Goal: Task Accomplishment & Management: Complete application form

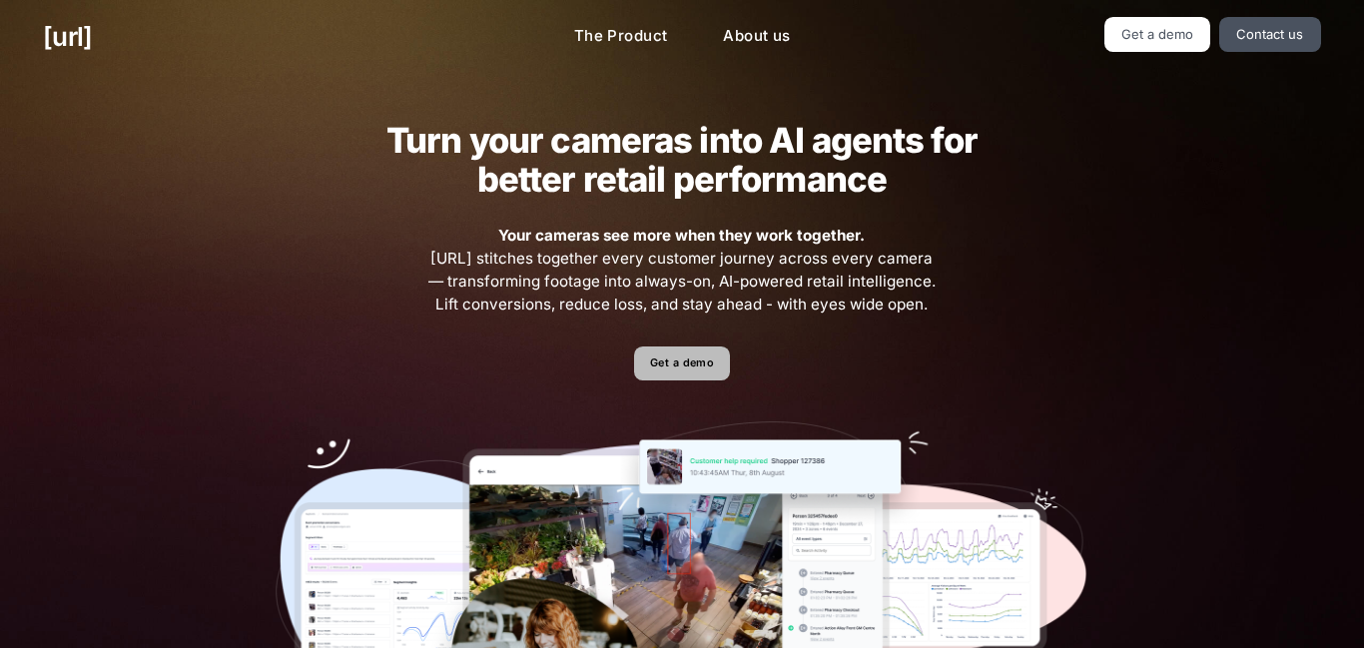
click at [666, 365] on link "Get a demo" at bounding box center [681, 364] width 95 height 35
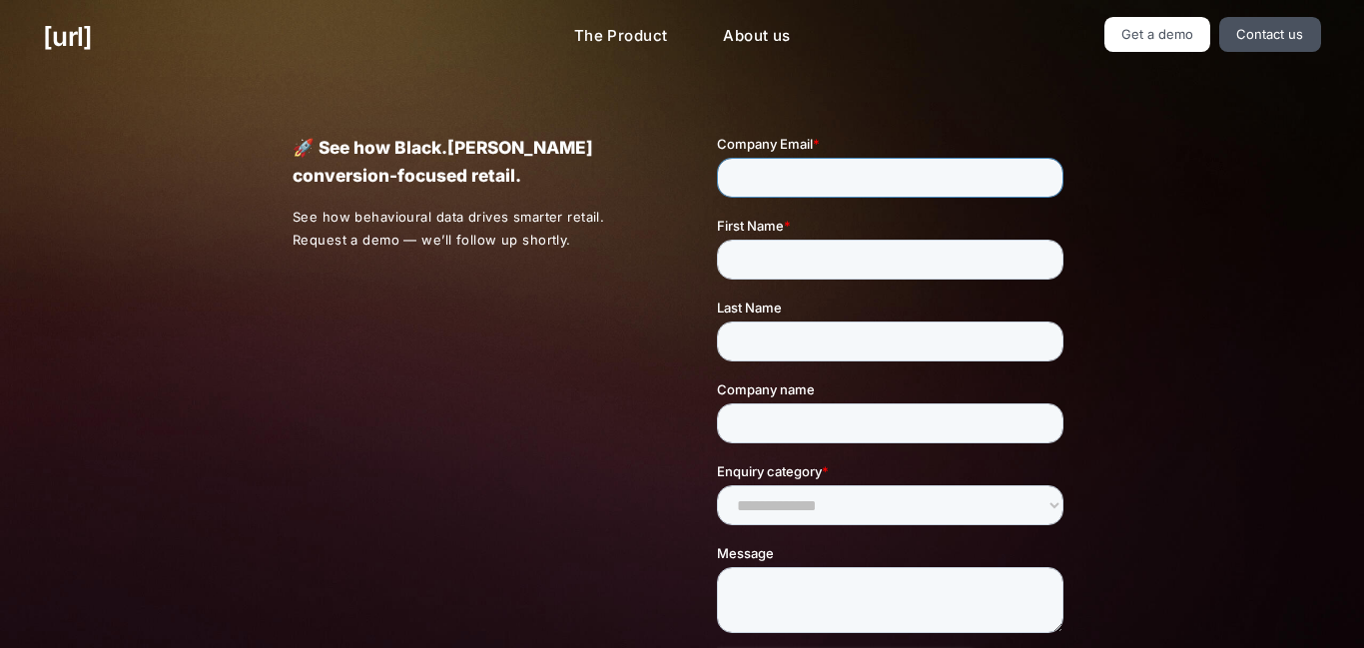
click at [807, 190] on input "Company Email *" at bounding box center [889, 178] width 347 height 40
click at [835, 236] on label "First Name *" at bounding box center [893, 226] width 355 height 20
click at [835, 264] on input "First Name *" at bounding box center [889, 260] width 347 height 40
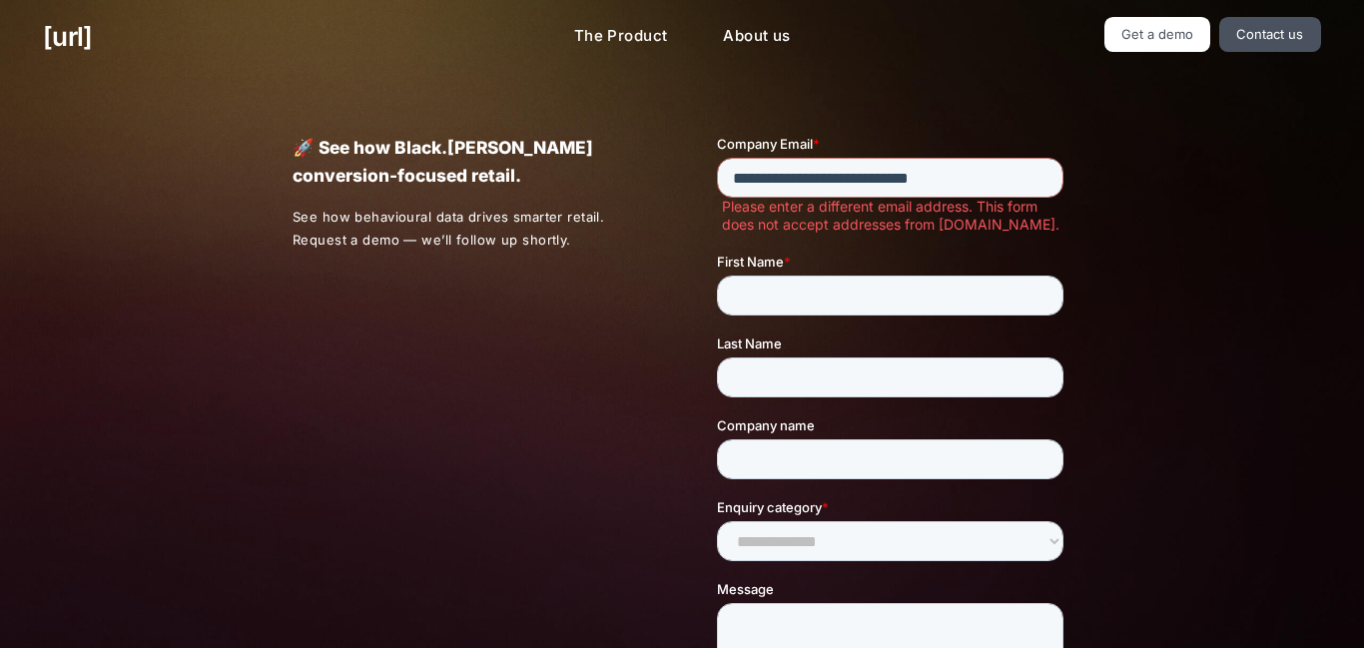
click at [835, 264] on label "First Name *" at bounding box center [893, 262] width 355 height 20
click at [835, 276] on input "First Name *" at bounding box center [889, 296] width 347 height 40
click at [842, 176] on input "**********" at bounding box center [889, 178] width 347 height 40
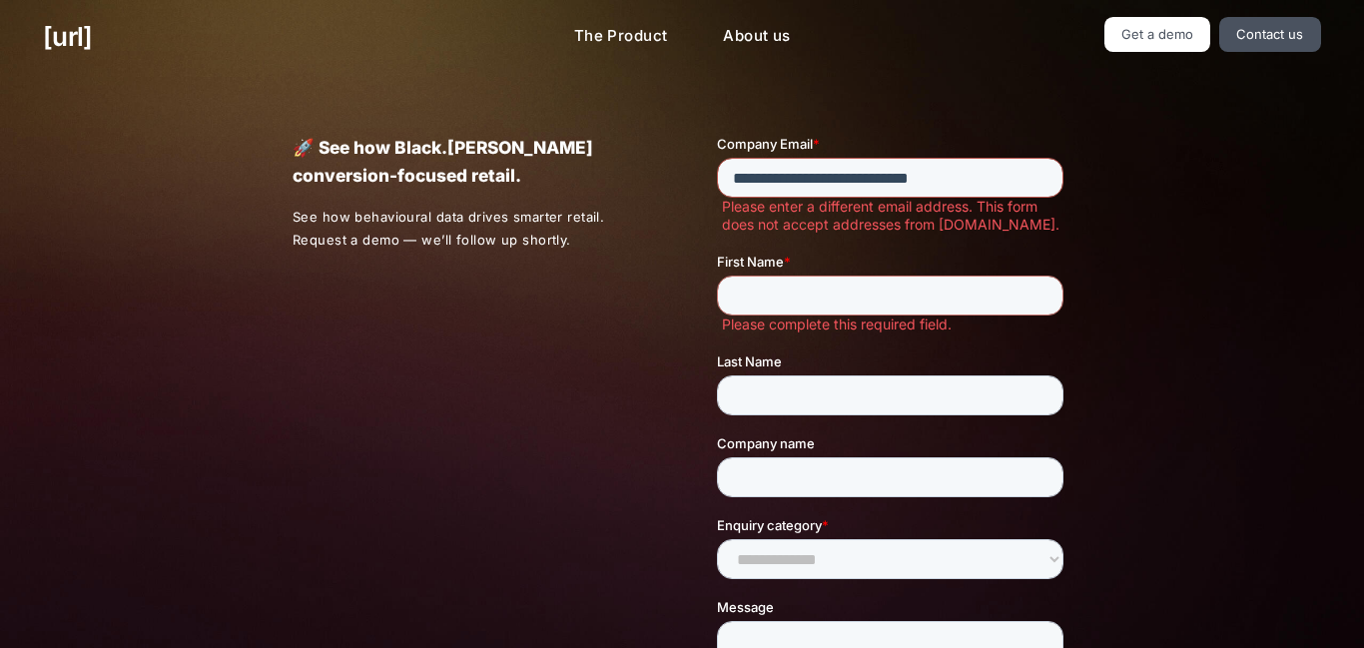
type input "**********"
click at [780, 294] on input "First Name *" at bounding box center [889, 296] width 347 height 40
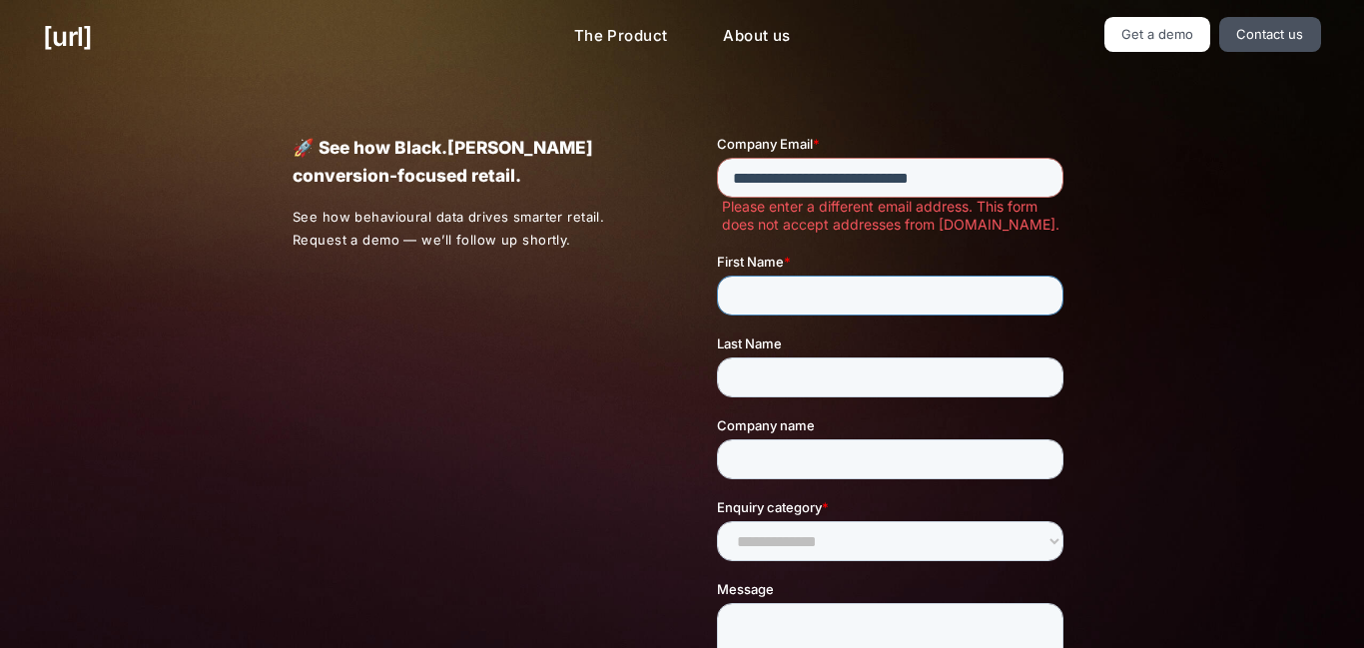
type input "********"
click at [810, 387] on input "Last Name" at bounding box center [889, 378] width 347 height 40
type input "*"
click at [1193, 18] on link "Get a demo" at bounding box center [1158, 34] width 107 height 35
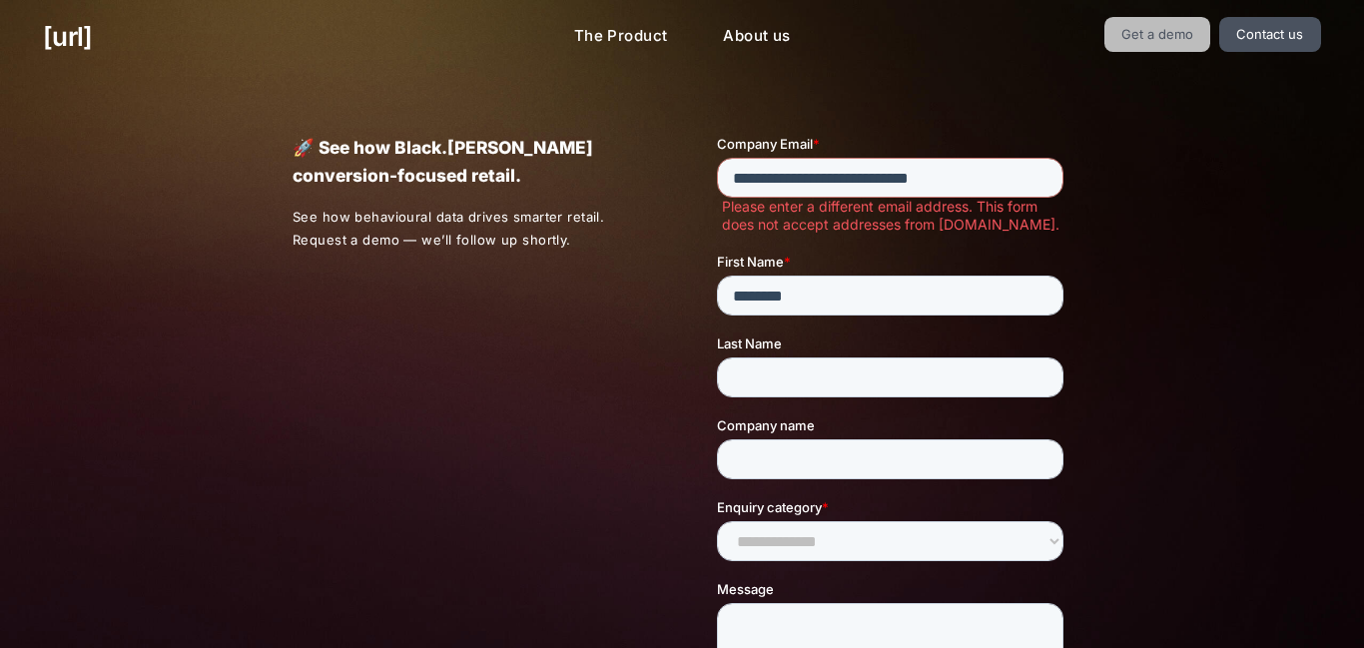
click at [1193, 18] on link "Get a demo" at bounding box center [1158, 34] width 107 height 35
click at [1175, 36] on link "Get a demo" at bounding box center [1158, 34] width 107 height 35
click at [607, 47] on link "The Product" at bounding box center [621, 36] width 126 height 39
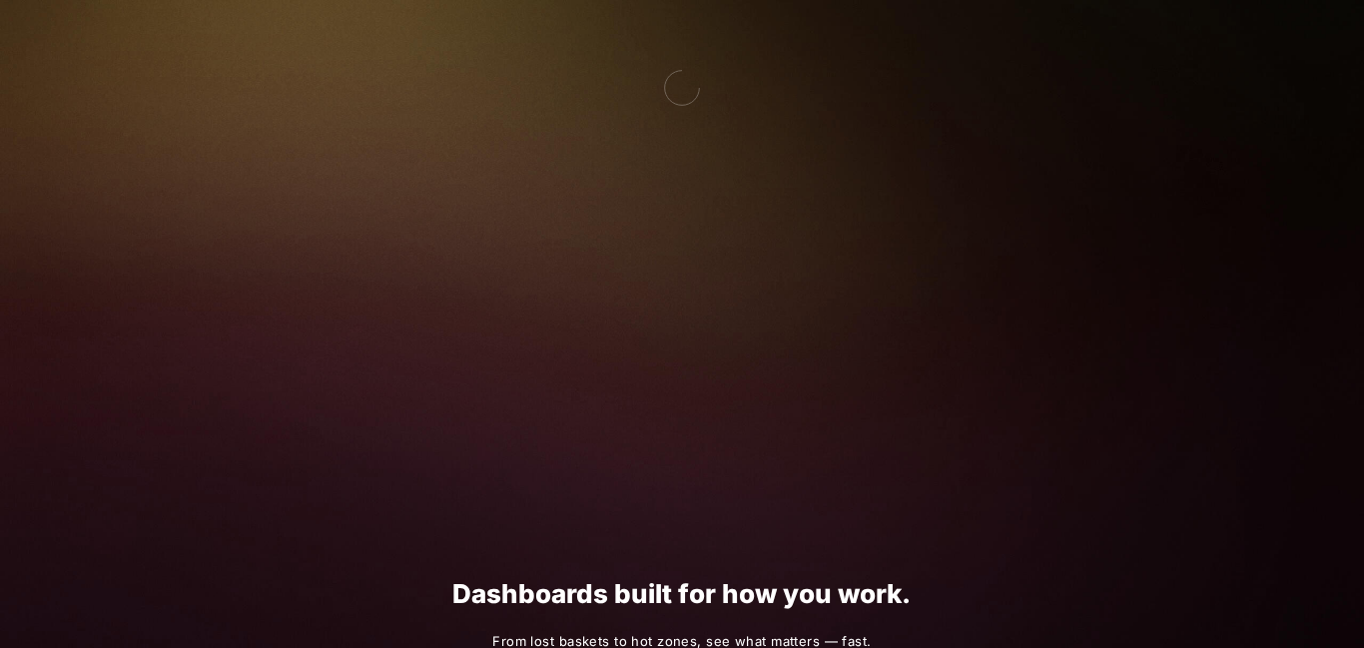
scroll to position [1796, 0]
